Goal: Communication & Community: Answer question/provide support

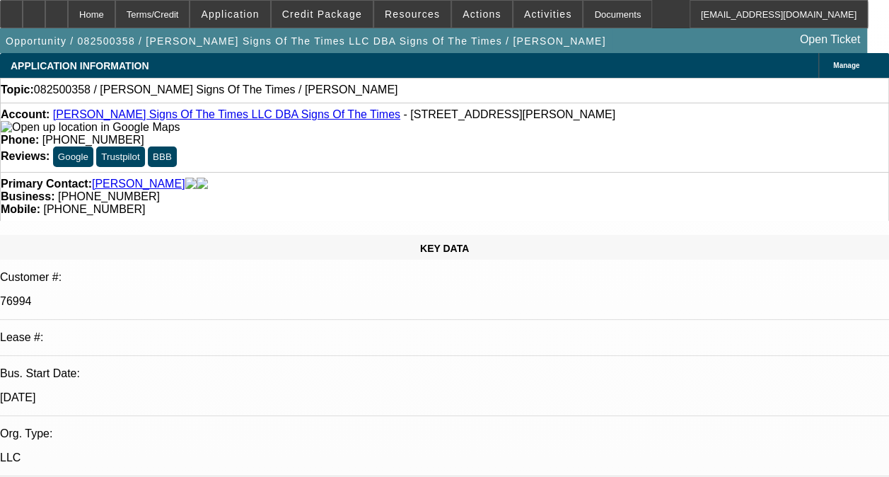
select select "0"
select select "2"
select select "0.1"
select select "4"
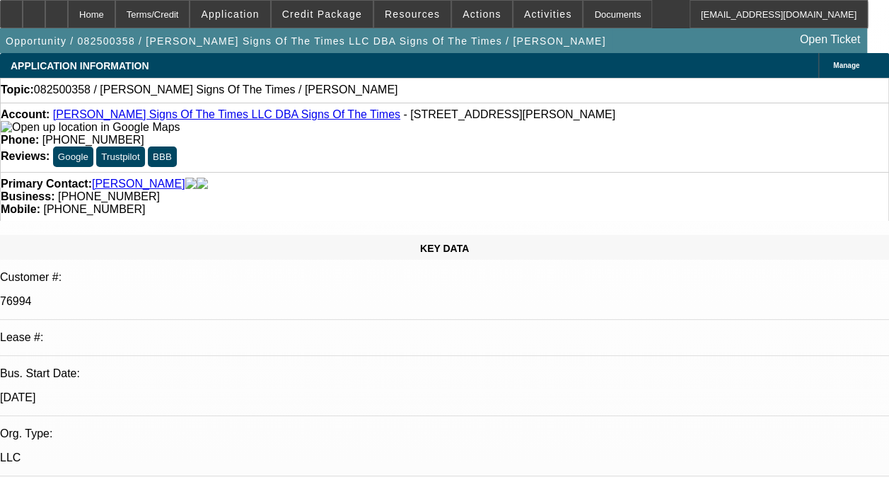
type textarea "n"
type textarea "NO DEAL BOOKED/ NO INFO IN LP"
drag, startPoint x: 836, startPoint y: 301, endPoint x: 816, endPoint y: 229, distance: 74.8
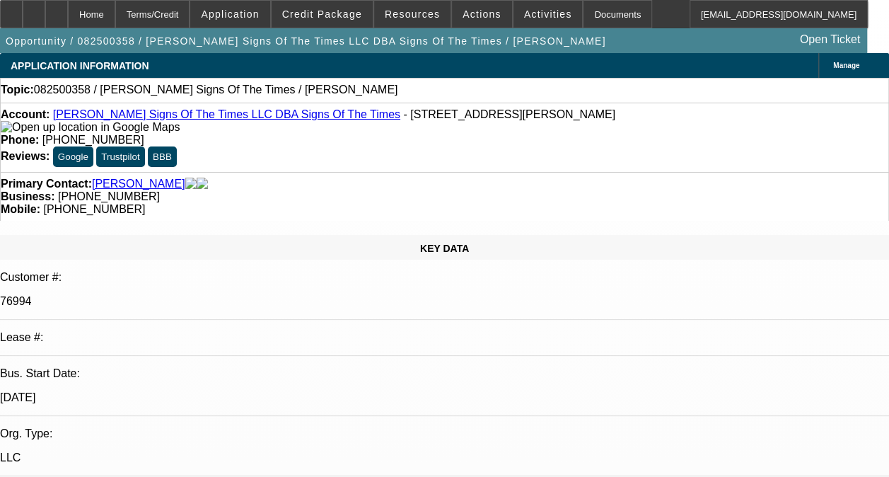
radio input "true"
